Goal: Task Accomplishment & Management: Manage account settings

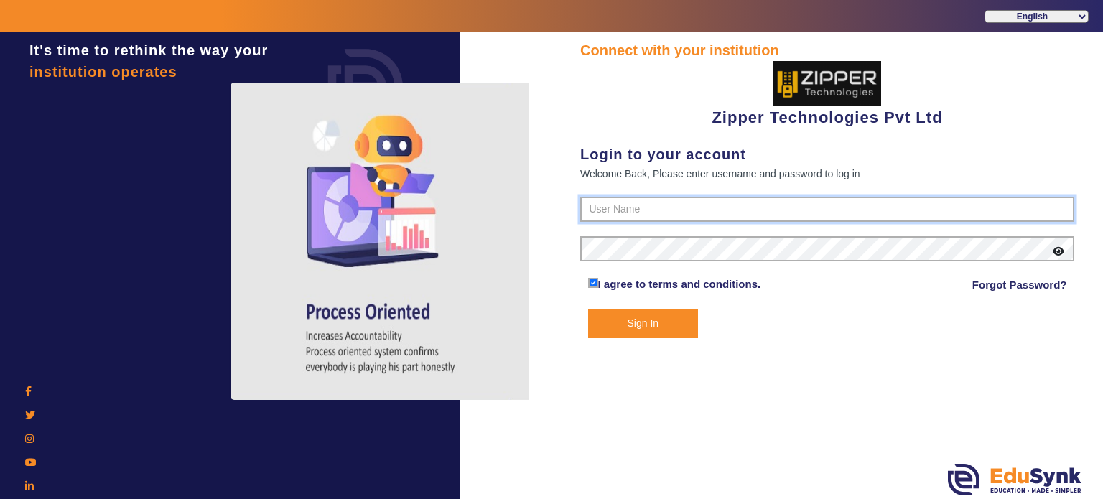
type input "1008790000"
click at [649, 324] on button "Sign In" at bounding box center [643, 323] width 111 height 29
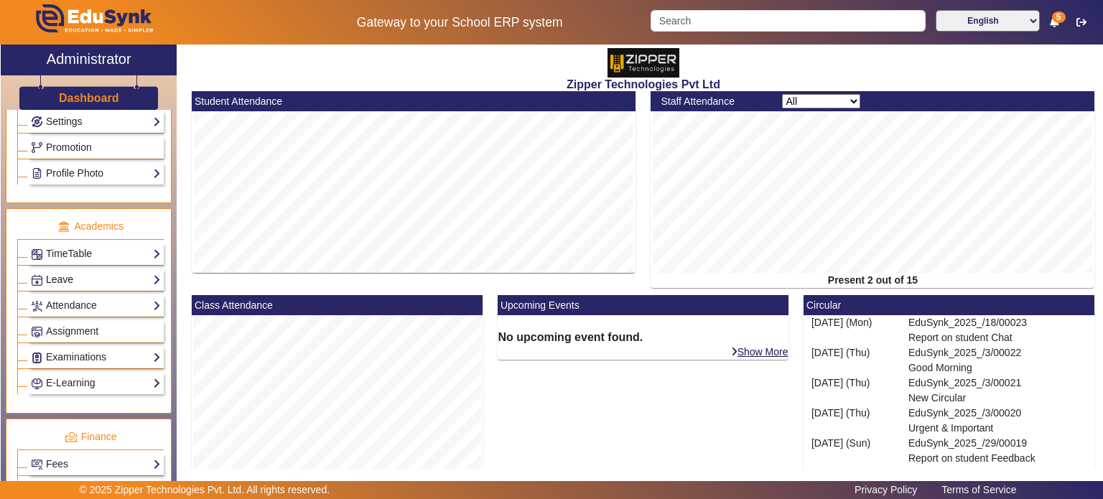
scroll to position [356, 0]
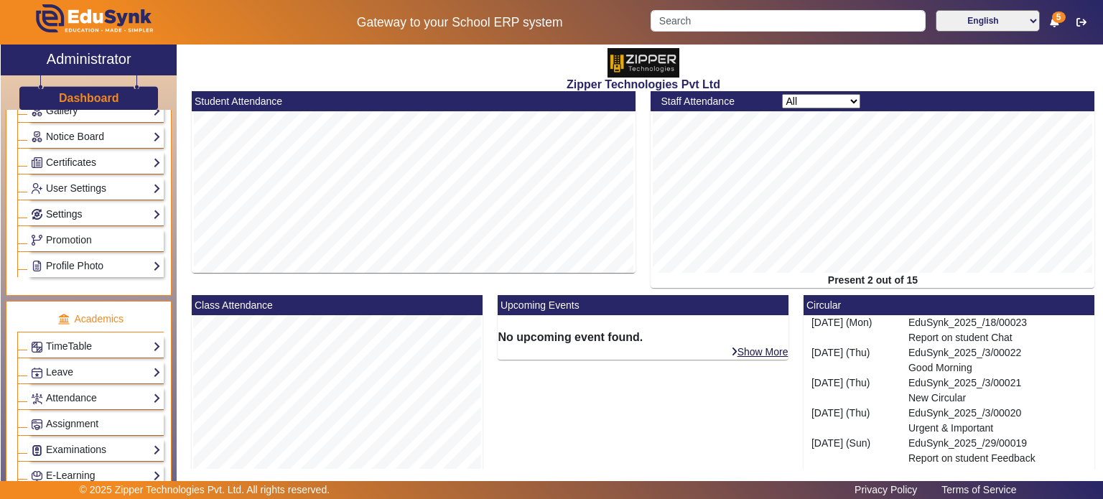
click at [113, 216] on link "Settings" at bounding box center [96, 214] width 130 height 17
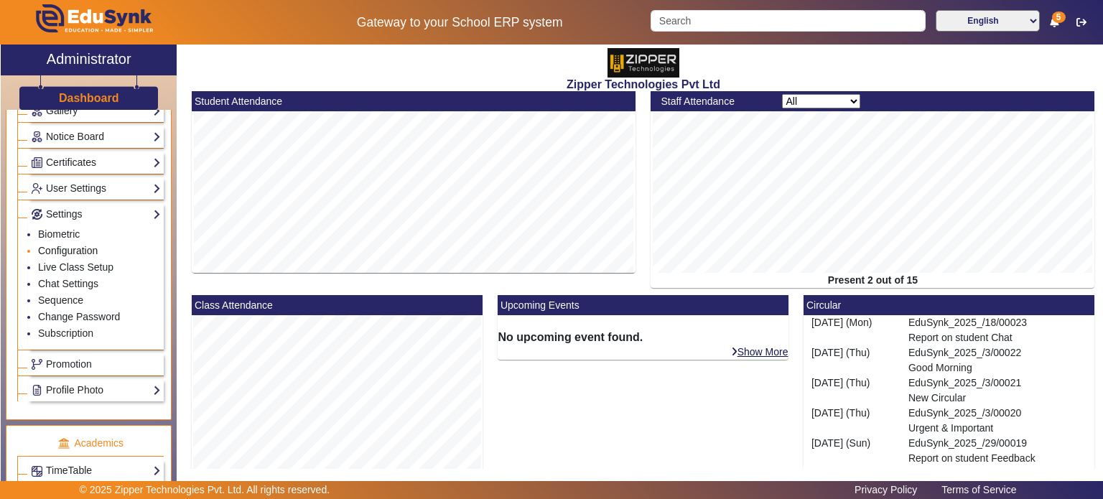
click at [78, 245] on link "Configuration" at bounding box center [68, 250] width 60 height 11
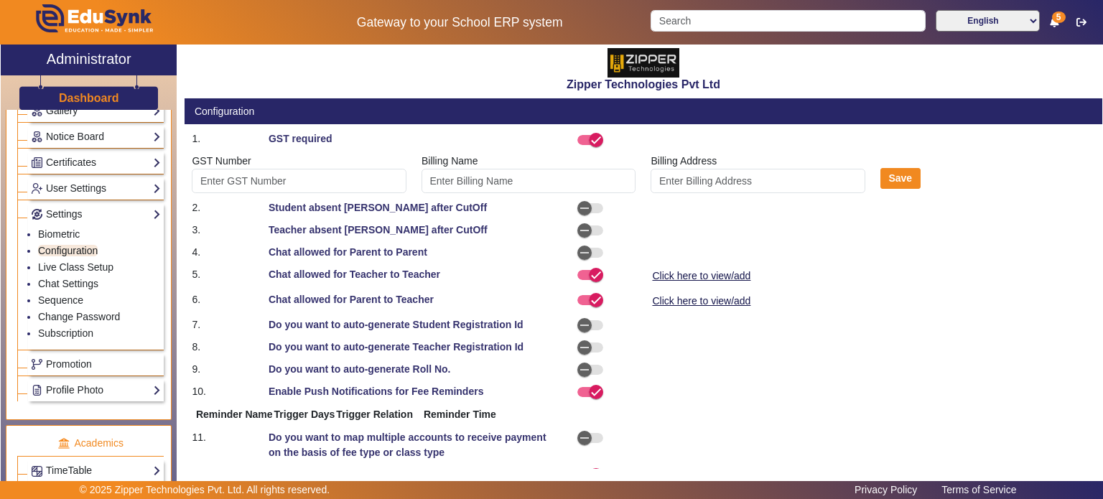
type input "Z3455"
type input "[PERSON_NAME]"
select select "BeforeDueDate"
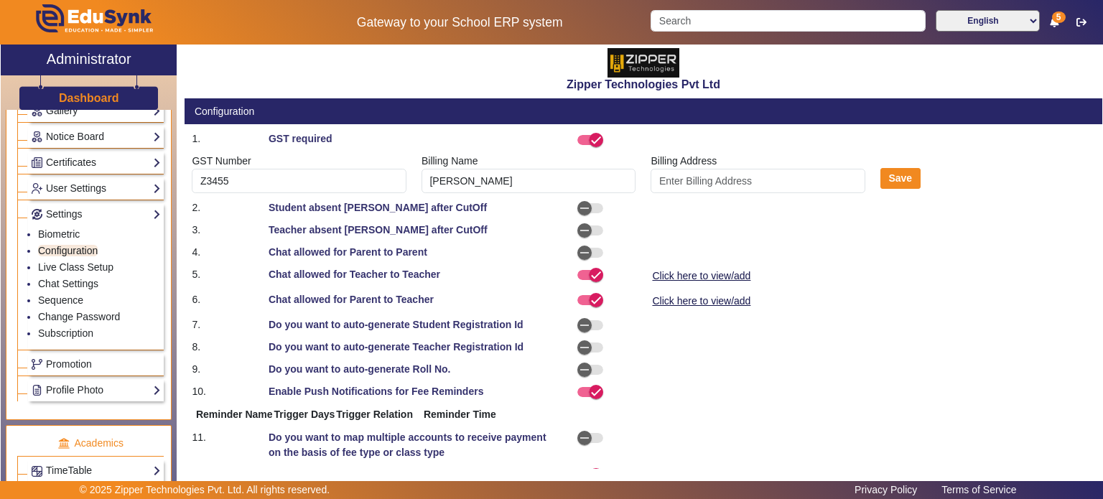
select select "OnDueDate"
select select "AfterDueDate"
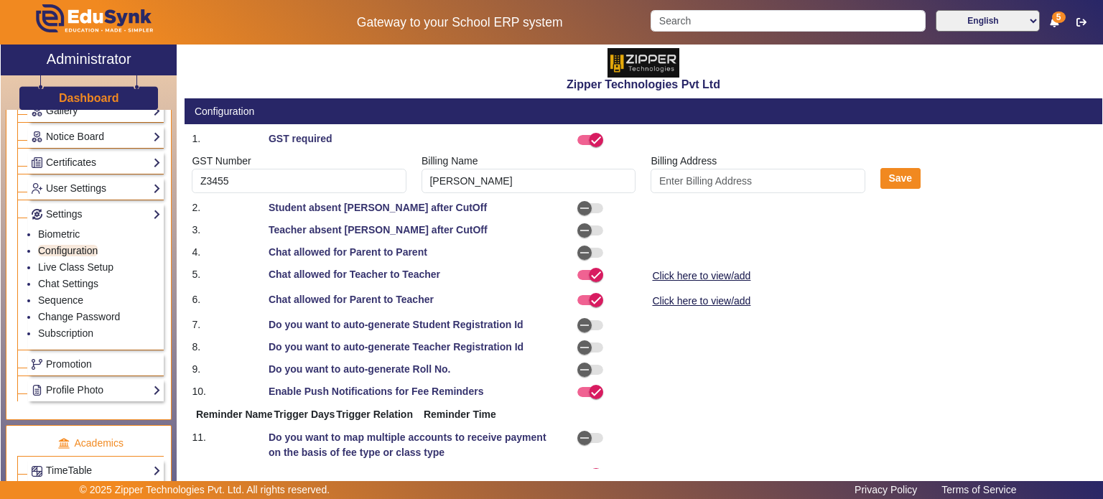
select select "AfterDueDate"
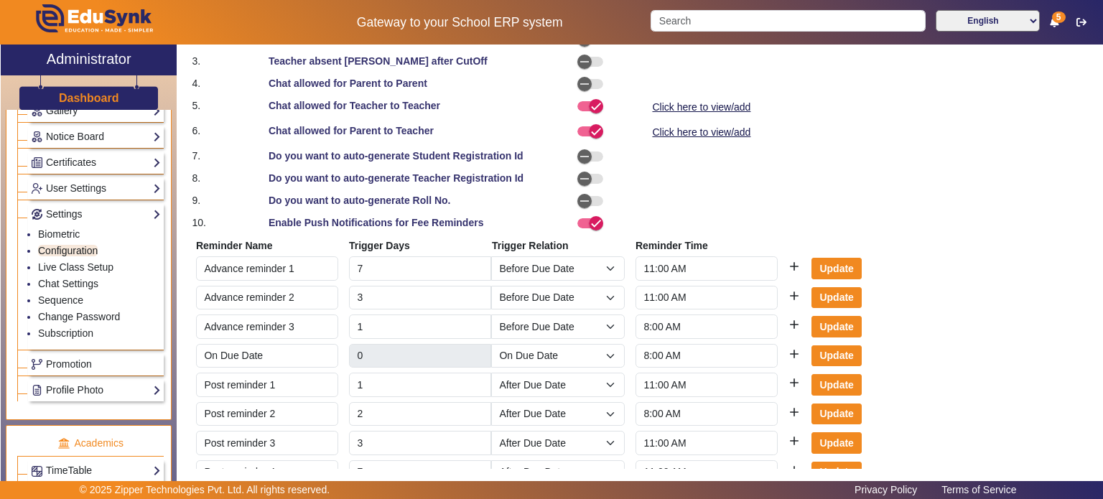
scroll to position [284, 0]
